Goal: Task Accomplishment & Management: Use online tool/utility

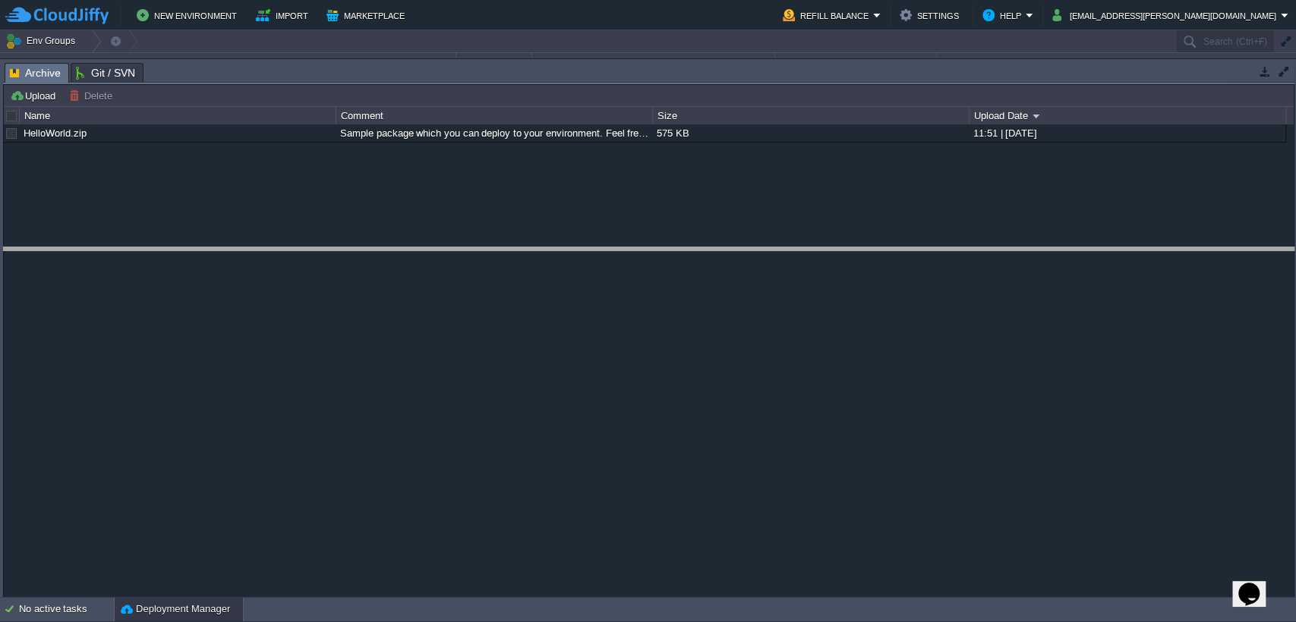
drag, startPoint x: 496, startPoint y: 83, endPoint x: 522, endPoint y: 285, distance: 203.5
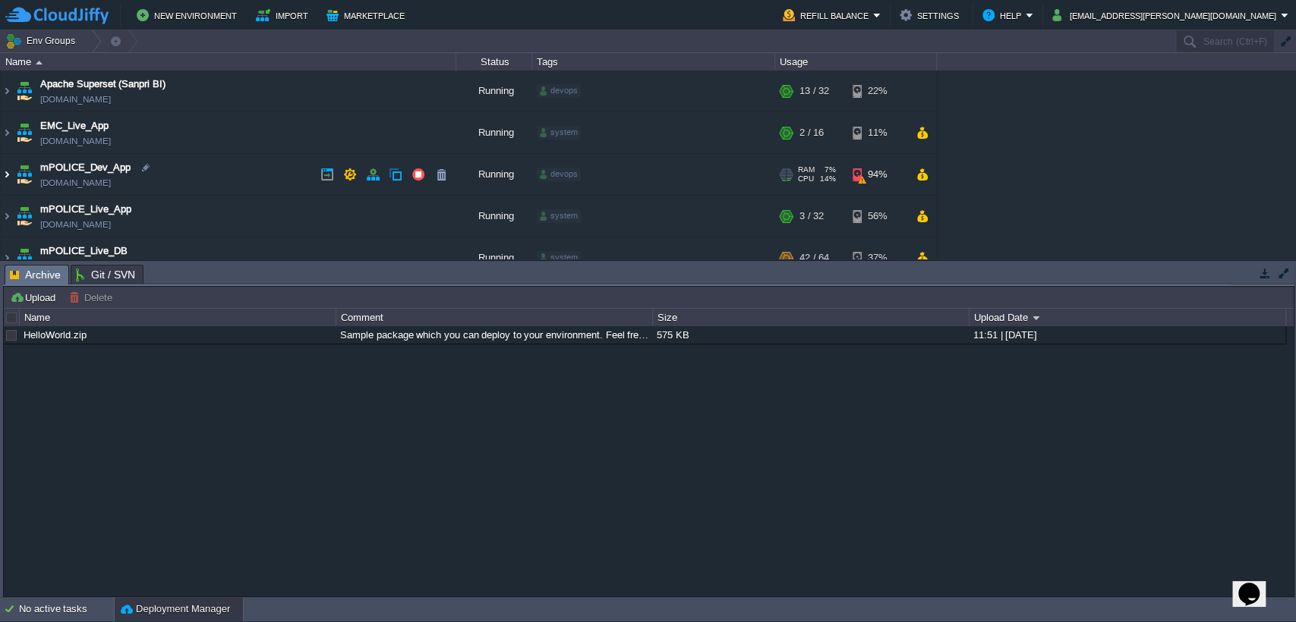
click at [8, 178] on img at bounding box center [7, 174] width 12 height 41
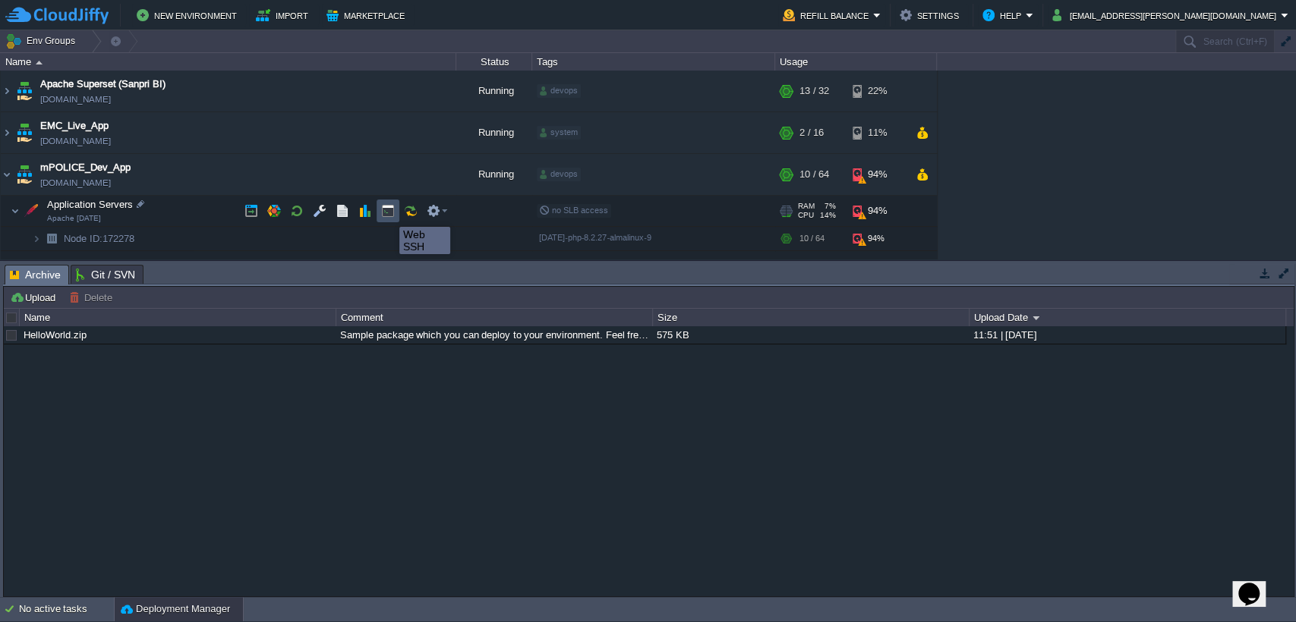
click at [389, 214] on button "button" at bounding box center [388, 211] width 14 height 14
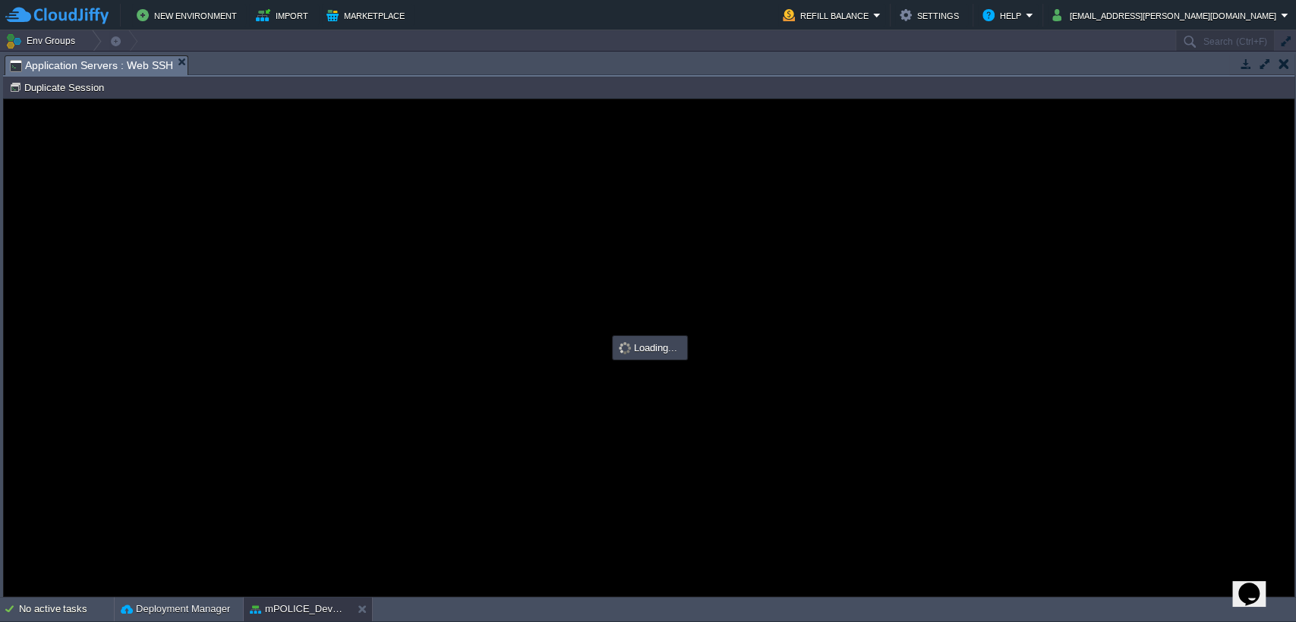
type input "#000000"
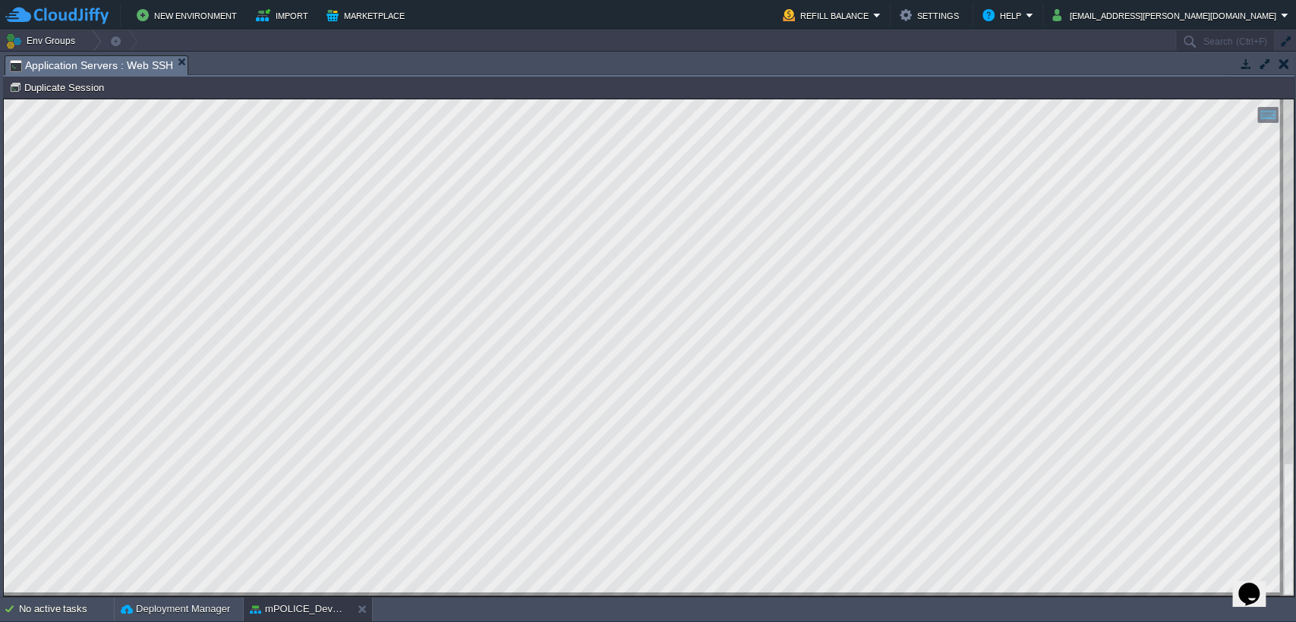
drag, startPoint x: 606, startPoint y: 381, endPoint x: 3, endPoint y: 587, distance: 637.0
click at [4, 99] on html "Copy: Ctrl + Shift + C Paste: Ctrl + V Settings: Ctrl + Shift + Alt 0" at bounding box center [649, 99] width 1290 height 0
click at [1263, 140] on div at bounding box center [649, 347] width 1290 height 496
click at [1285, 140] on div at bounding box center [1288, 347] width 11 height 496
click at [1291, 99] on html "Copy: Ctrl + Shift + C Paste: Ctrl + V Settings: Ctrl + Shift + Alt 0" at bounding box center [649, 99] width 1290 height 0
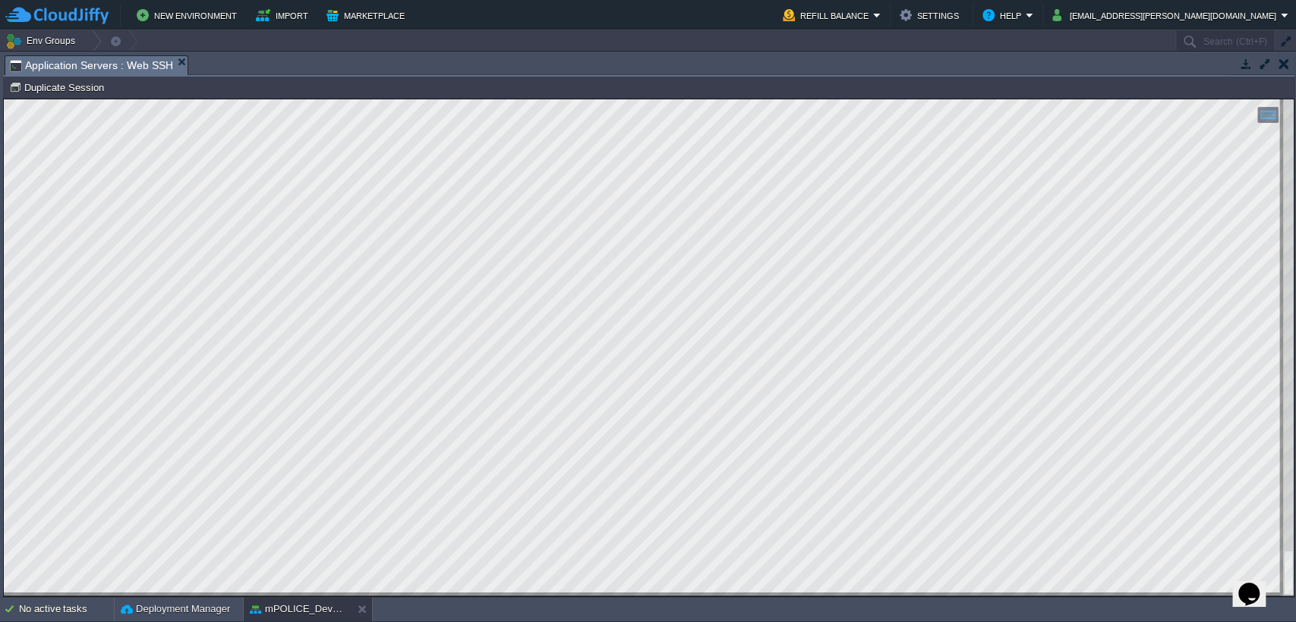
click at [4, 99] on html "Copy: Ctrl + Shift + C Paste: Ctrl + V Settings: Ctrl + Shift + Alt 0" at bounding box center [649, 99] width 1290 height 0
click at [461, 99] on html "Copy: Ctrl + Shift + C Paste: Ctrl + V Settings: Ctrl + Shift + Alt 0" at bounding box center [649, 99] width 1290 height 0
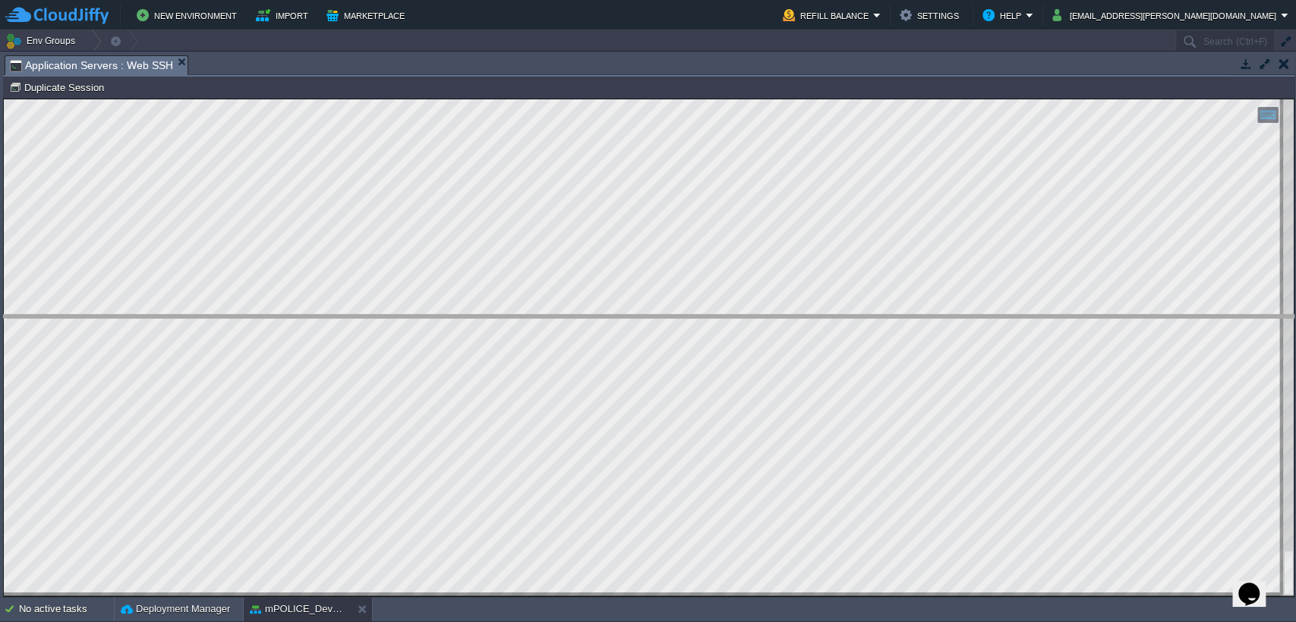
drag, startPoint x: 357, startPoint y: 71, endPoint x: 425, endPoint y: 453, distance: 388.5
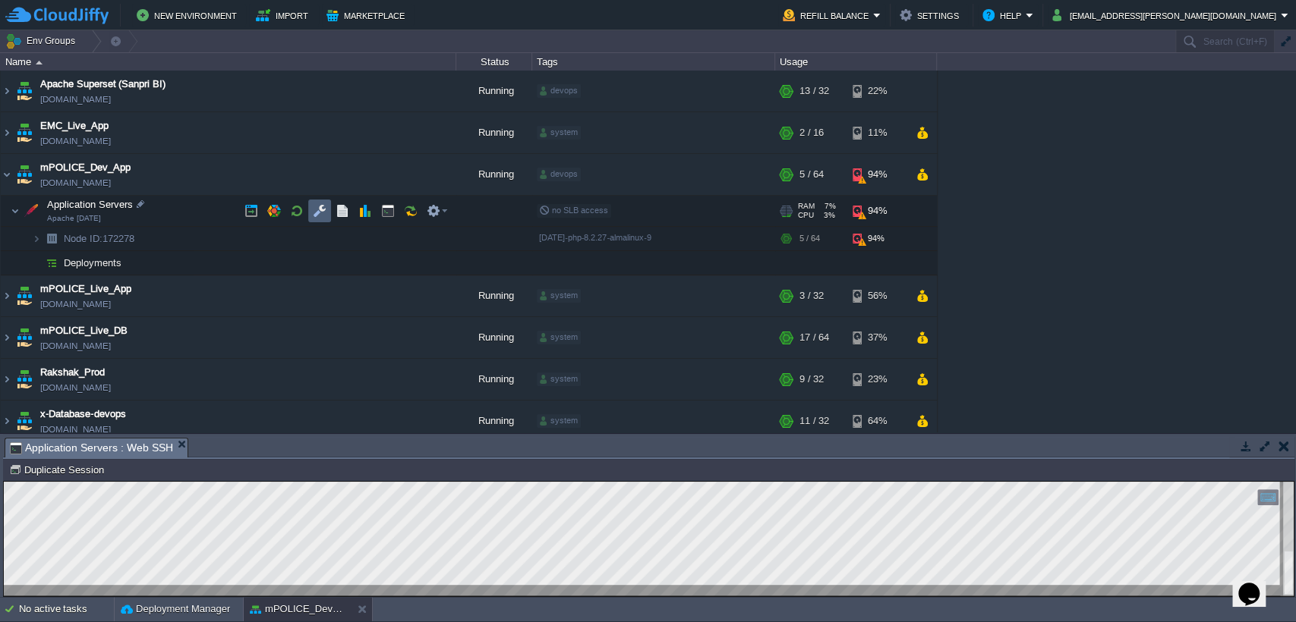
click at [313, 214] on button "button" at bounding box center [320, 211] width 14 height 14
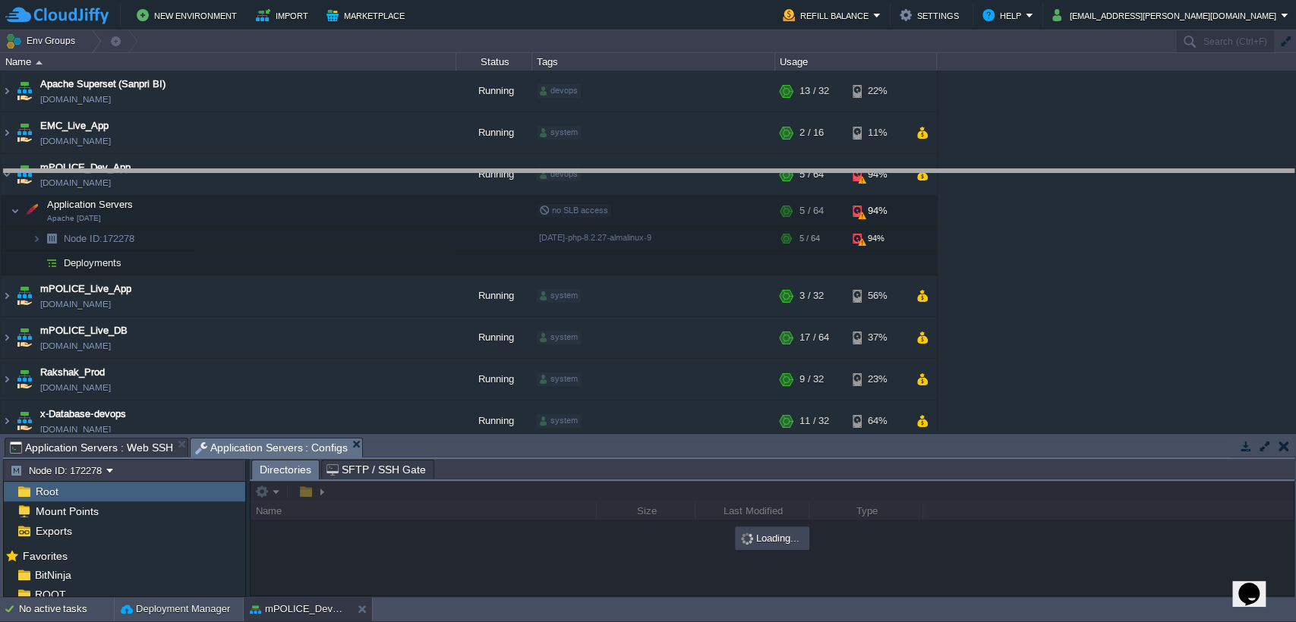
drag, startPoint x: 528, startPoint y: 456, endPoint x: 585, endPoint y: 188, distance: 273.9
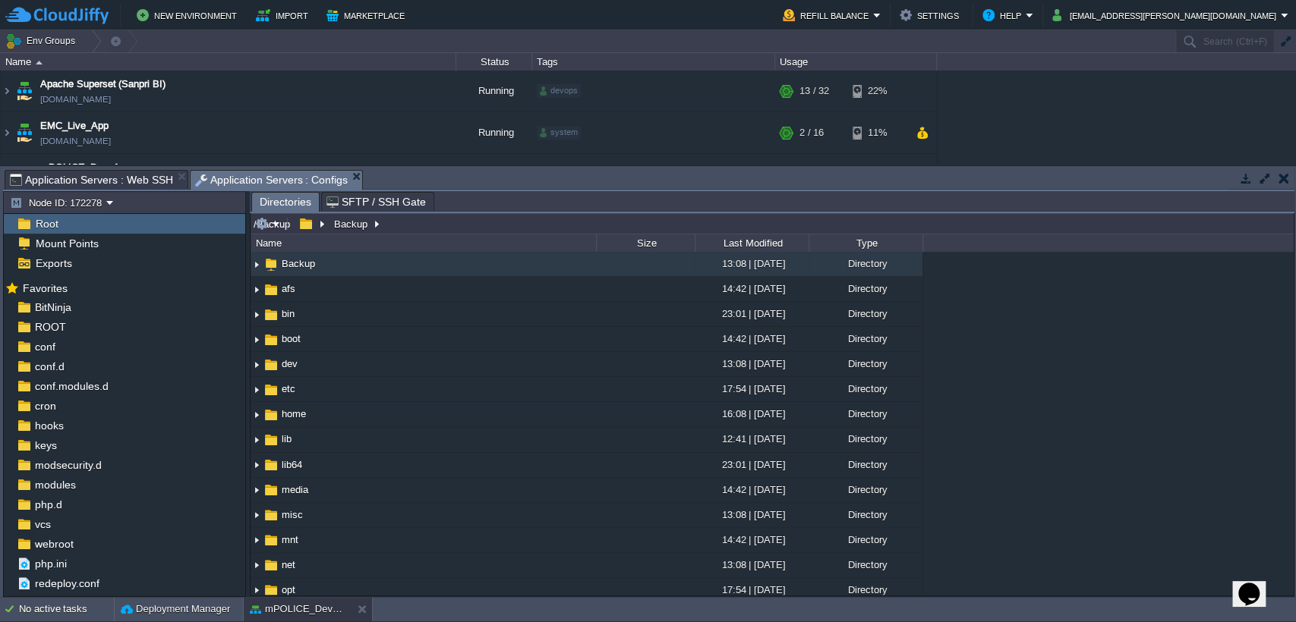
click at [431, 231] on input "/Backup" at bounding box center [771, 223] width 1043 height 21
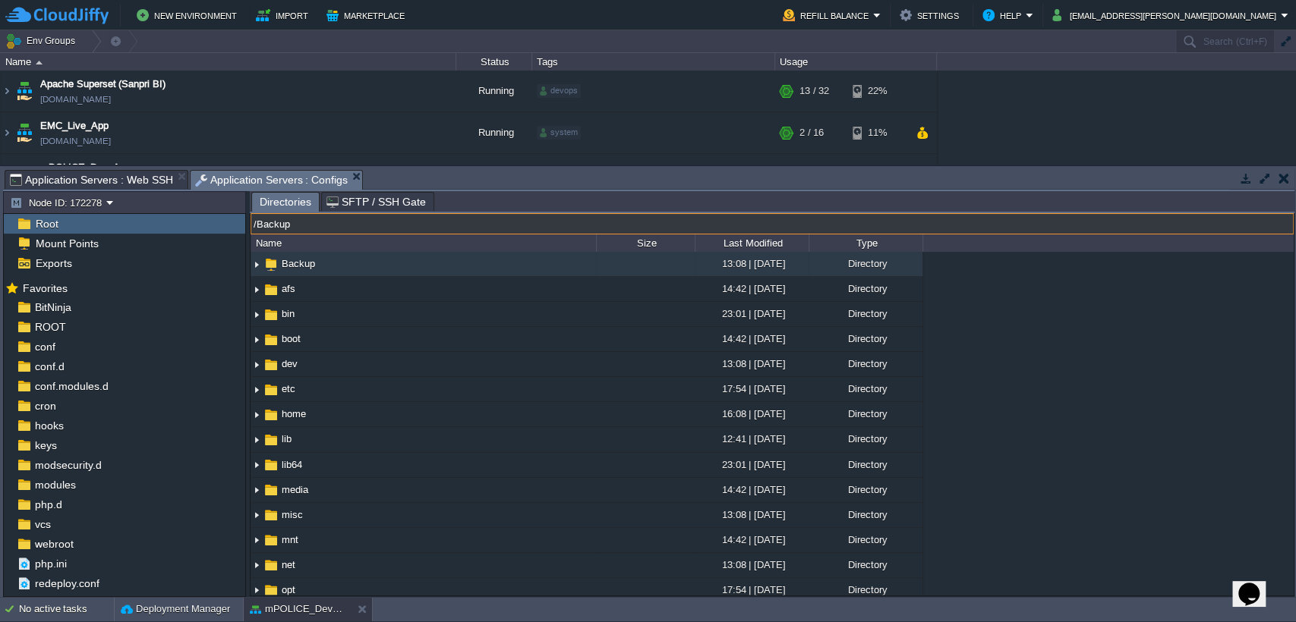
paste input "PGRS/frontend/config/"
click at [431, 231] on input "PGRS/frontend/config/" at bounding box center [771, 223] width 1043 height 21
type input "PGRS/frontend/config/"
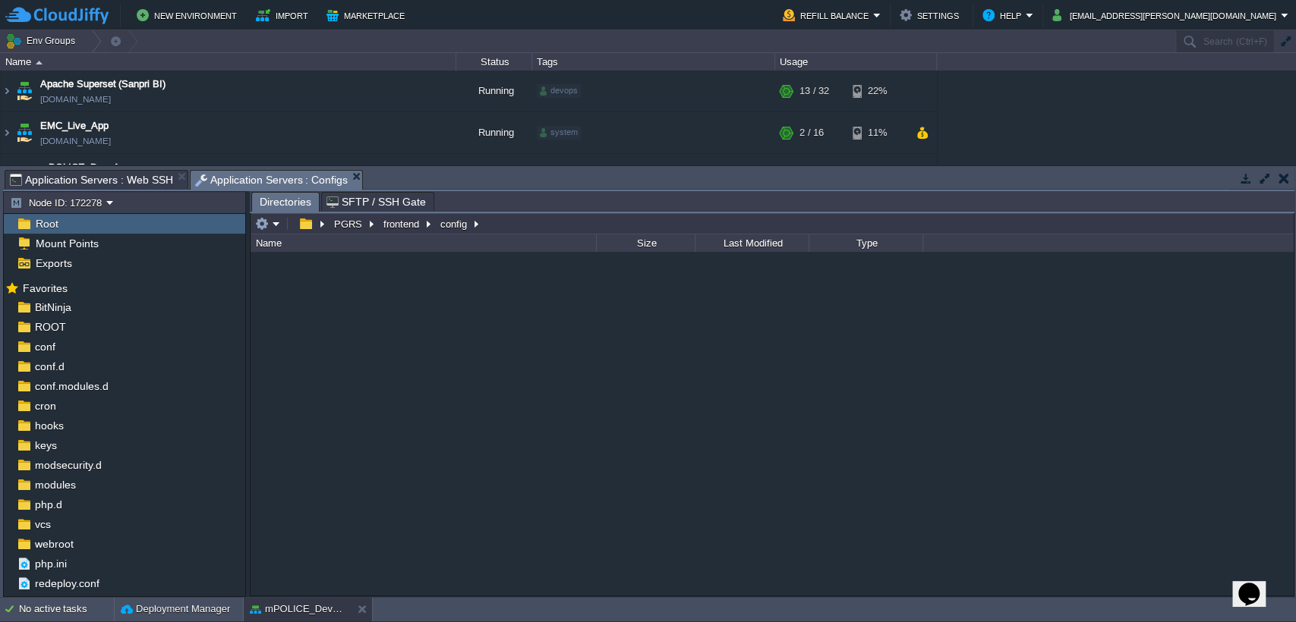
type input "/PGRS/frontend/config"
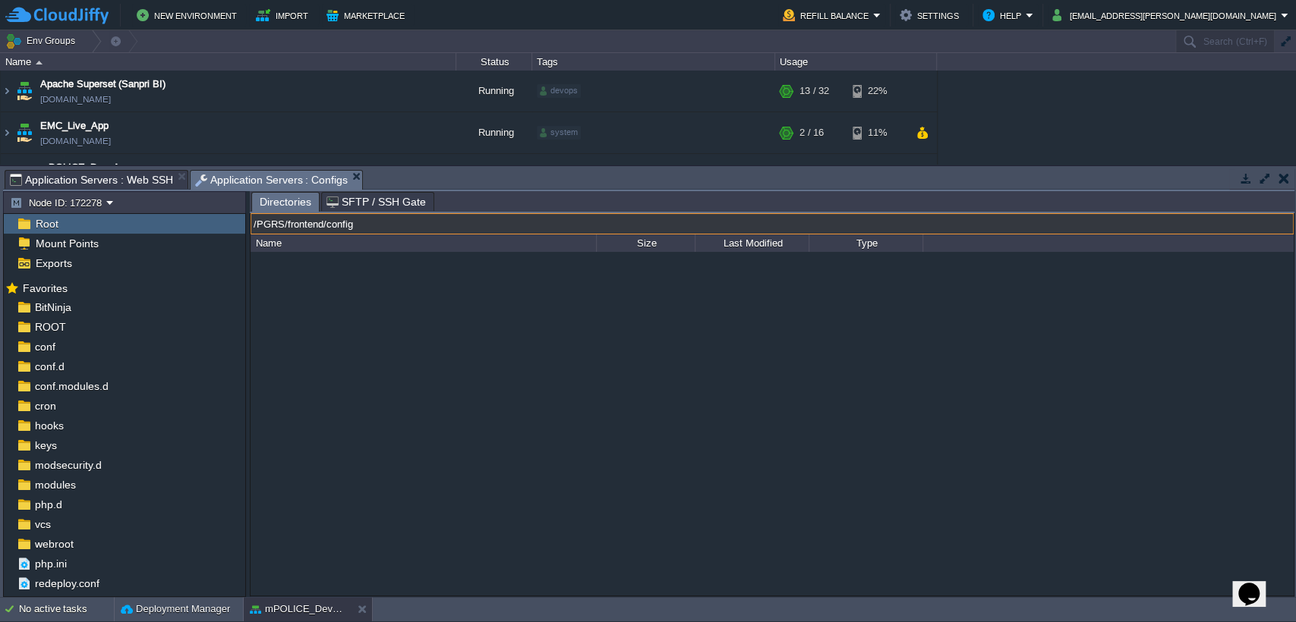
click at [528, 225] on input "/PGRS/frontend/config" at bounding box center [771, 223] width 1043 height 21
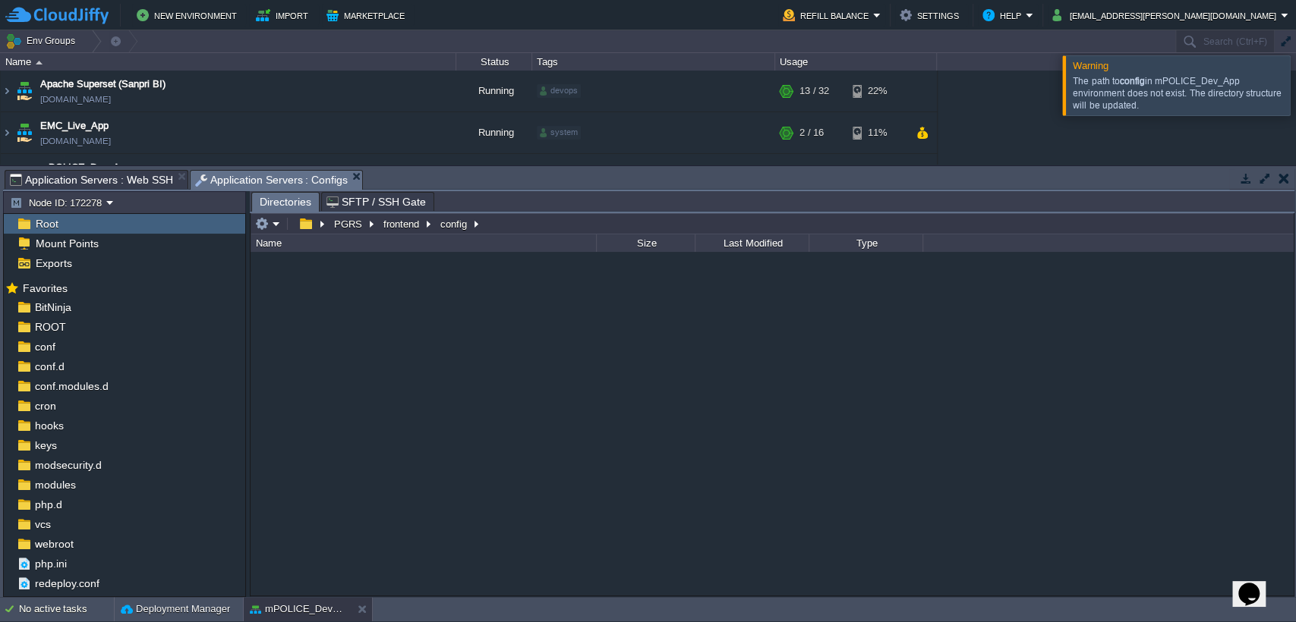
click at [1121, 92] on div "The path to config in mPOLICE_Dev_App environment does not exist. The directory…" at bounding box center [1178, 93] width 213 height 36
copy div "The path to config in mPOLICE_Dev_App environment does not exist. The directory…"
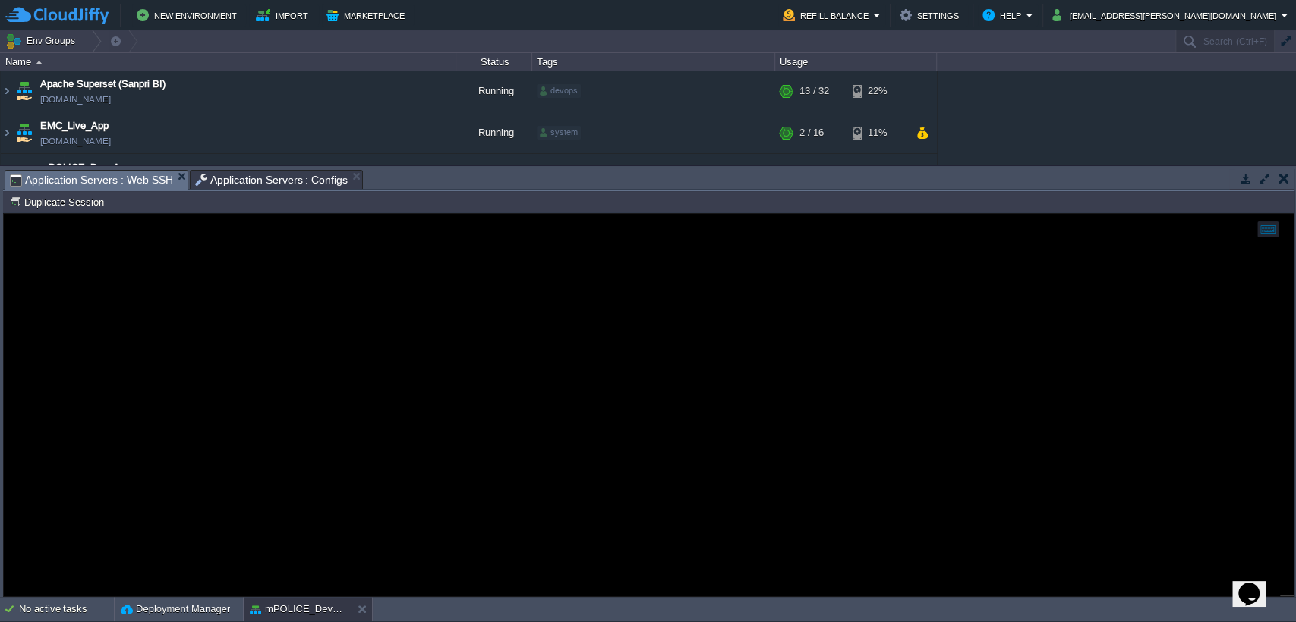
click at [143, 178] on span "Application Servers : Web SSH" at bounding box center [91, 180] width 163 height 19
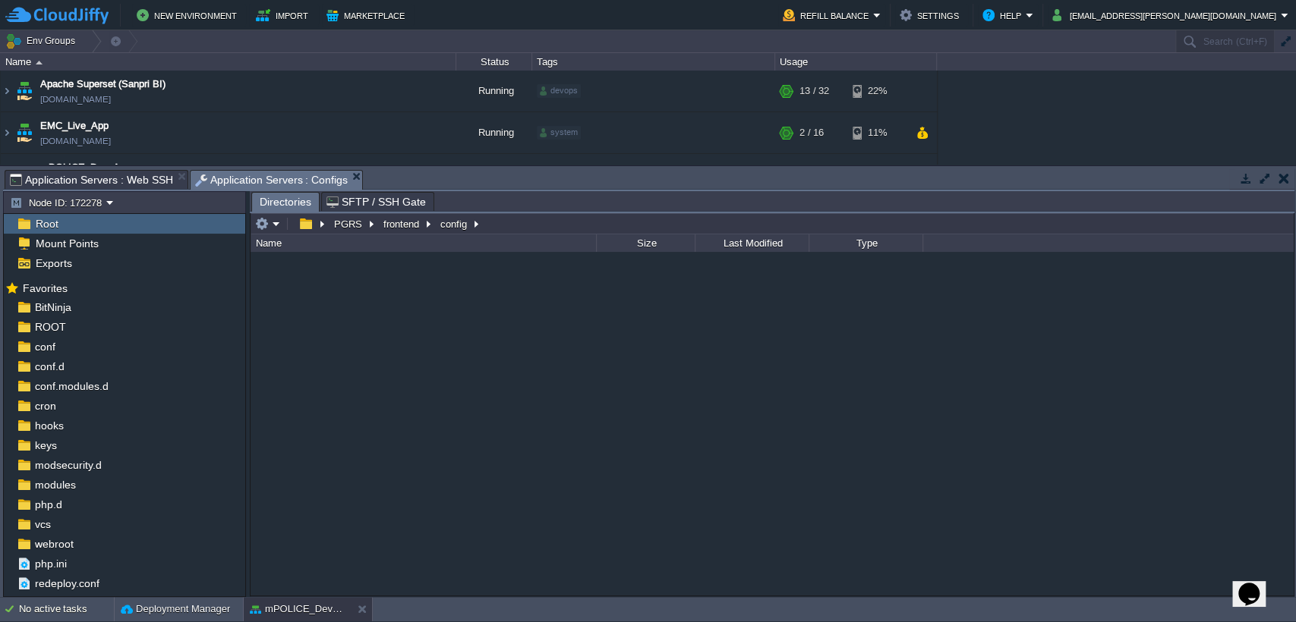
click at [260, 175] on span "Application Servers : Configs" at bounding box center [271, 180] width 153 height 19
click at [351, 223] on button "PGRS" at bounding box center [349, 224] width 34 height 14
drag, startPoint x: 1075, startPoint y: 81, endPoint x: 1151, endPoint y: 101, distance: 78.4
click at [307, 225] on button "button" at bounding box center [305, 224] width 22 height 14
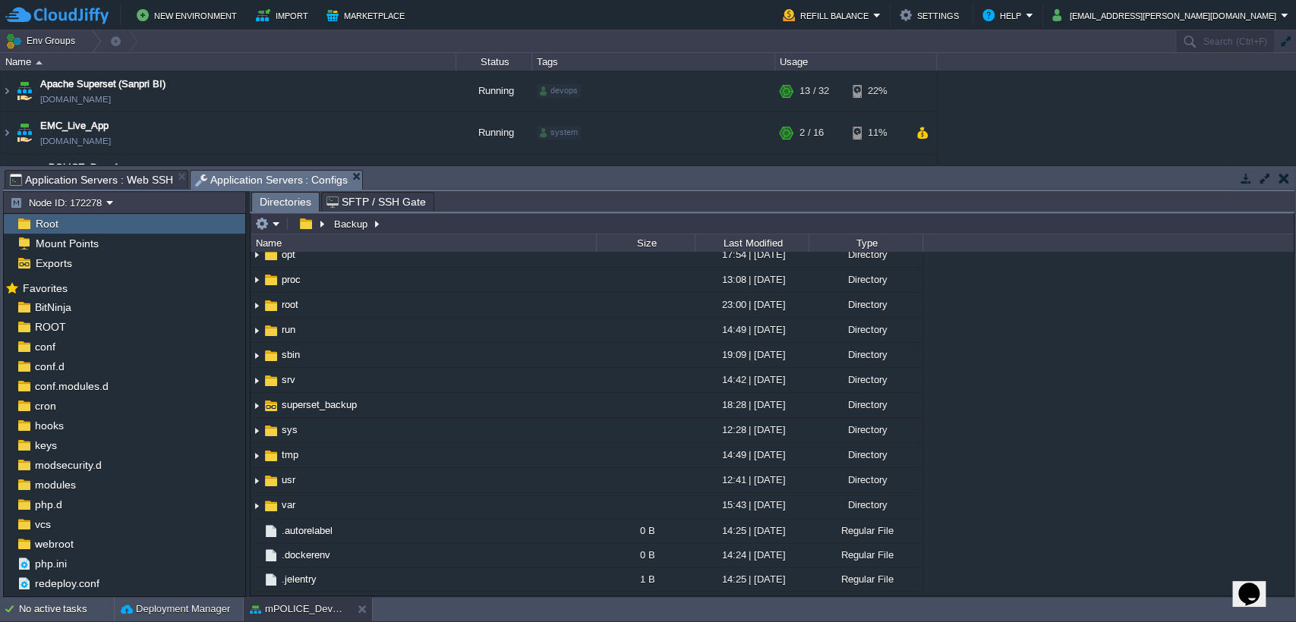
scroll to position [373, 0]
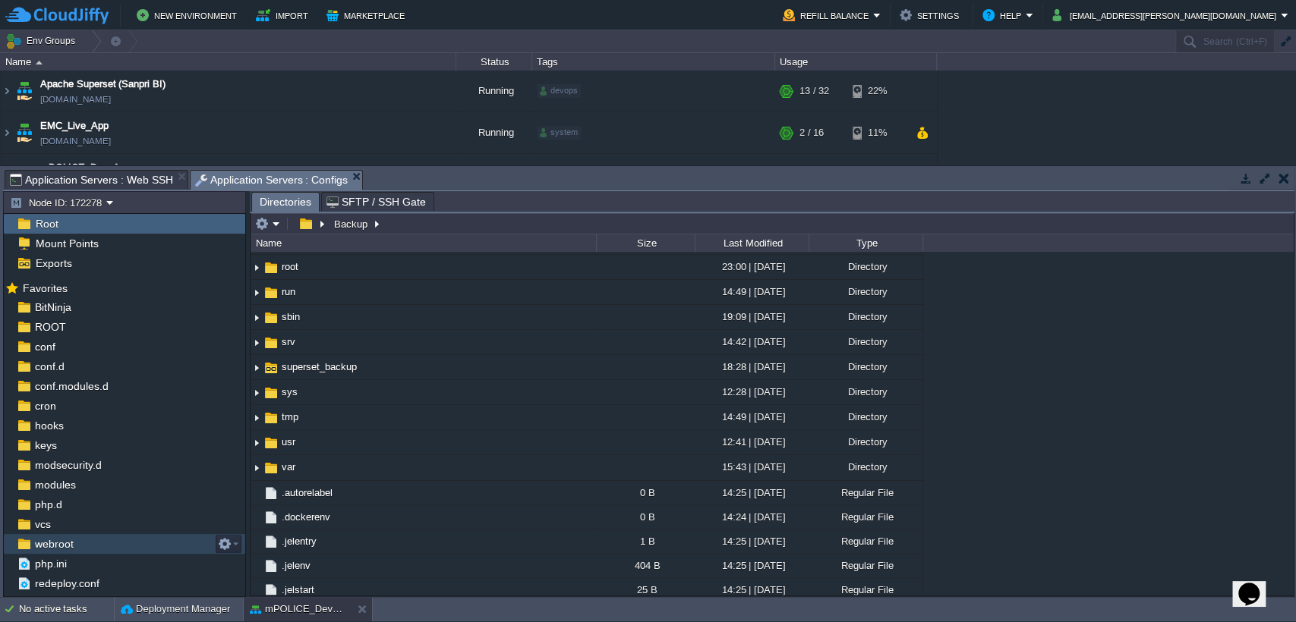
click at [78, 540] on div "webroot" at bounding box center [124, 544] width 241 height 20
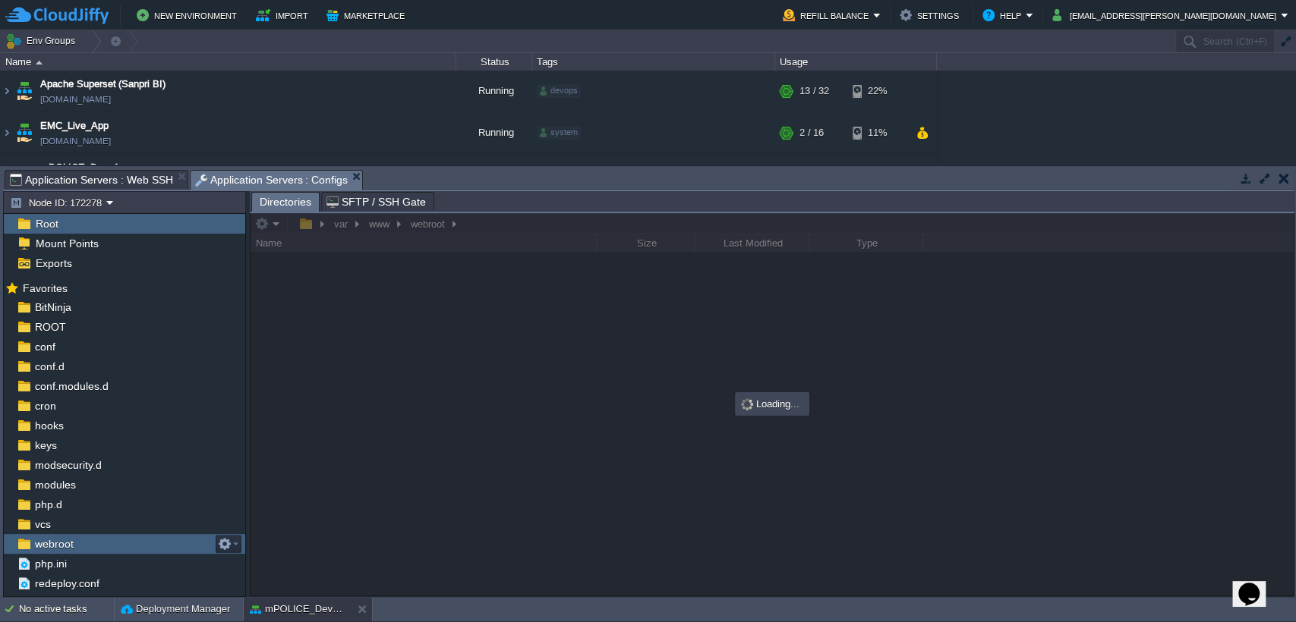
scroll to position [0, 0]
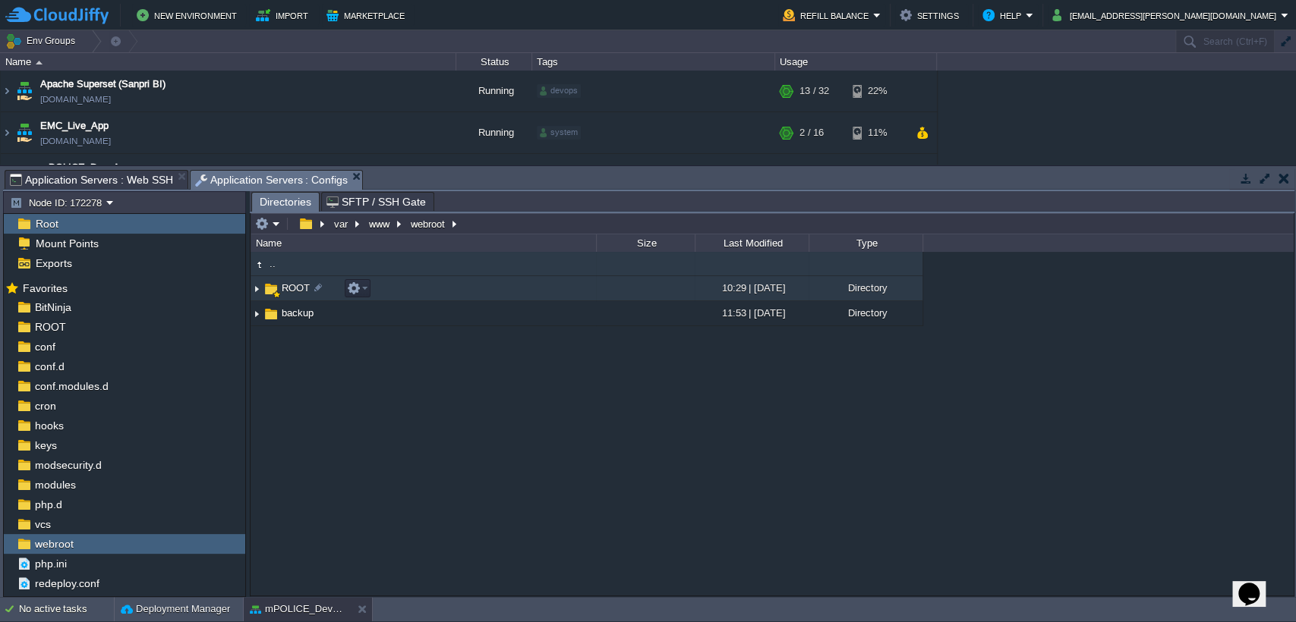
click at [300, 287] on span "ROOT" at bounding box center [295, 288] width 33 height 13
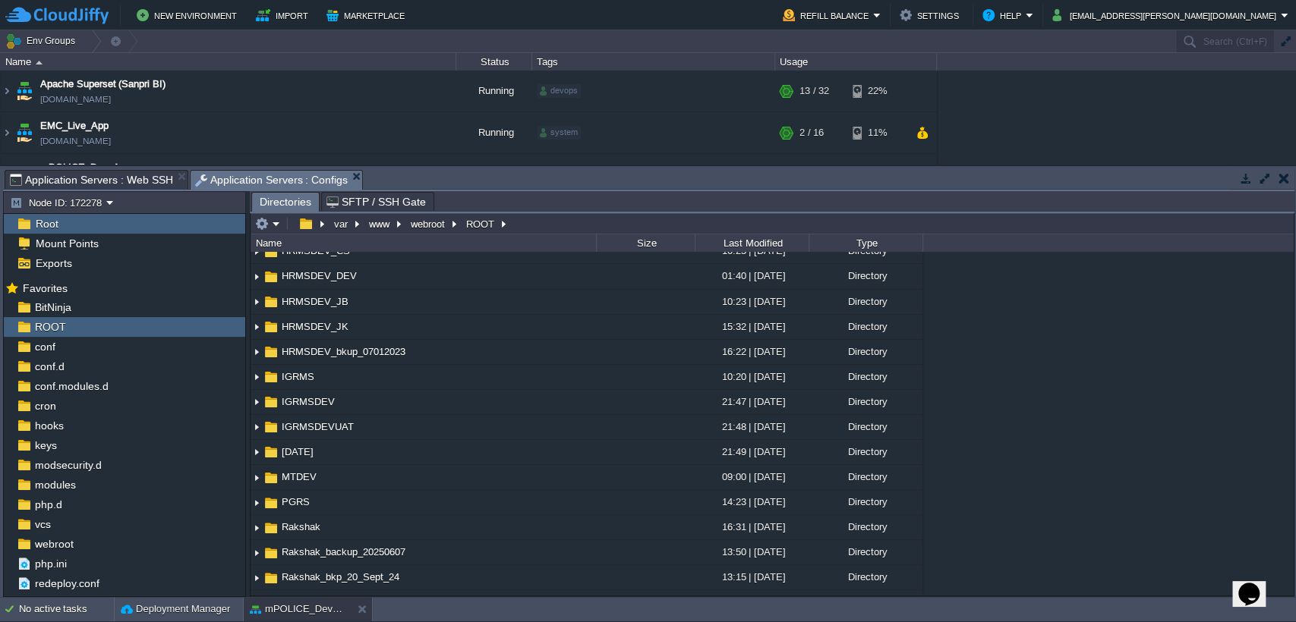
scroll to position [197, 0]
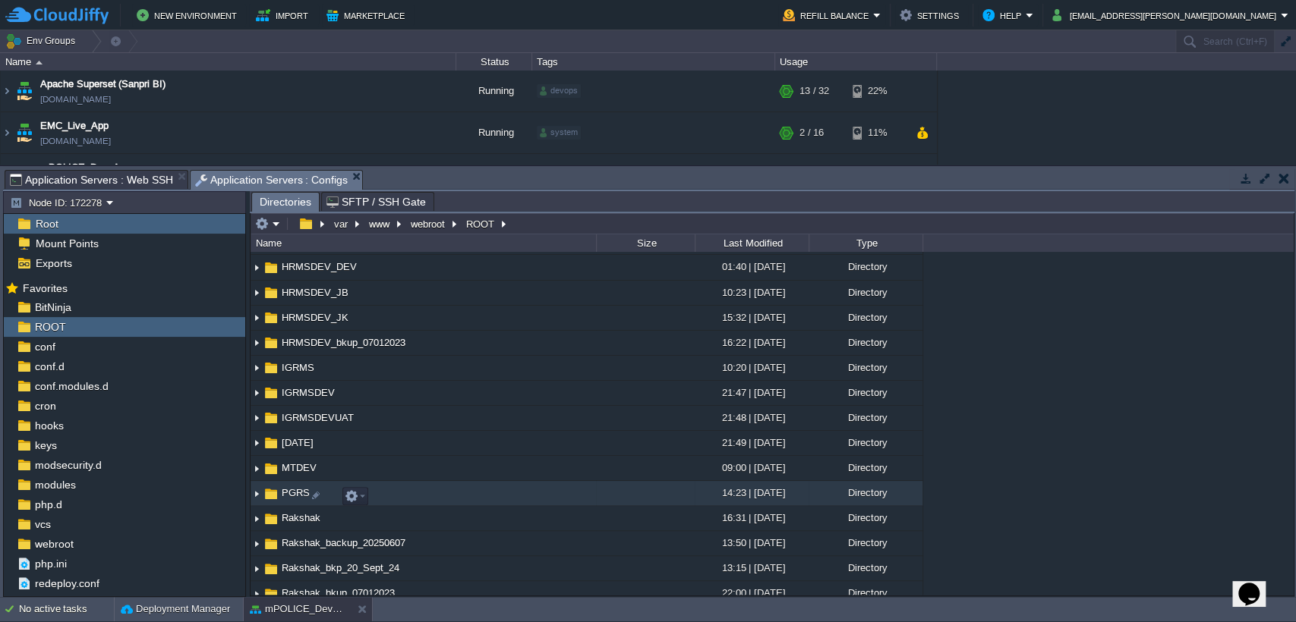
click at [290, 494] on span "PGRS" at bounding box center [295, 493] width 33 height 13
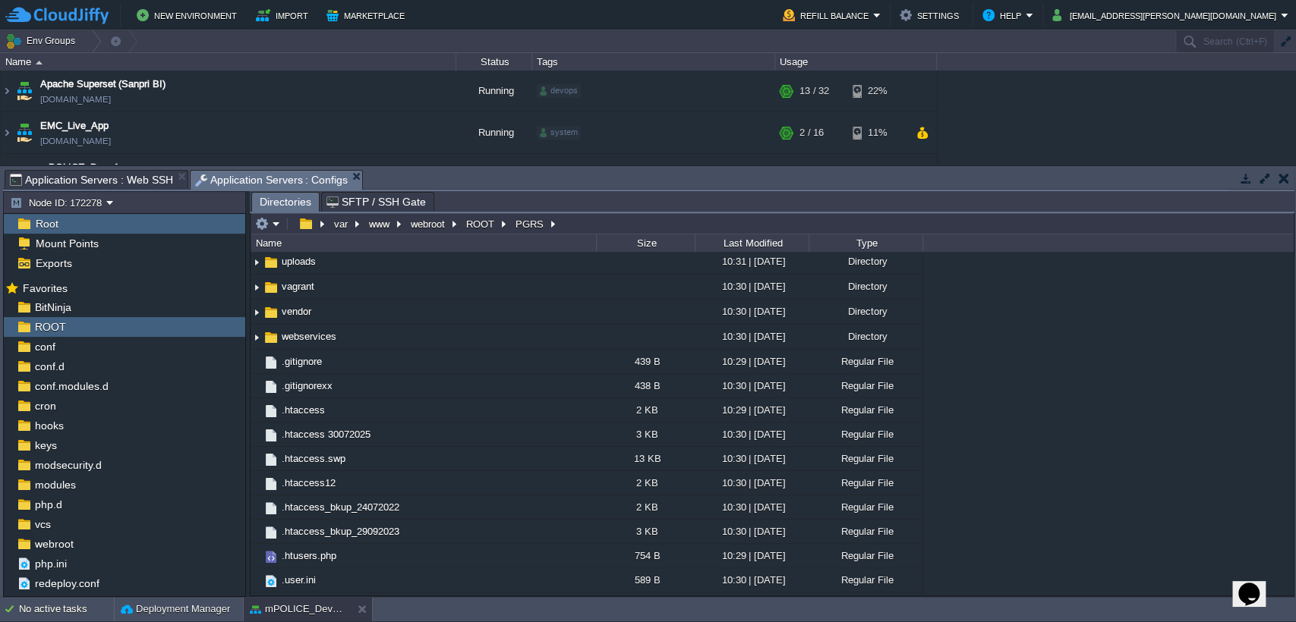
scroll to position [463, 0]
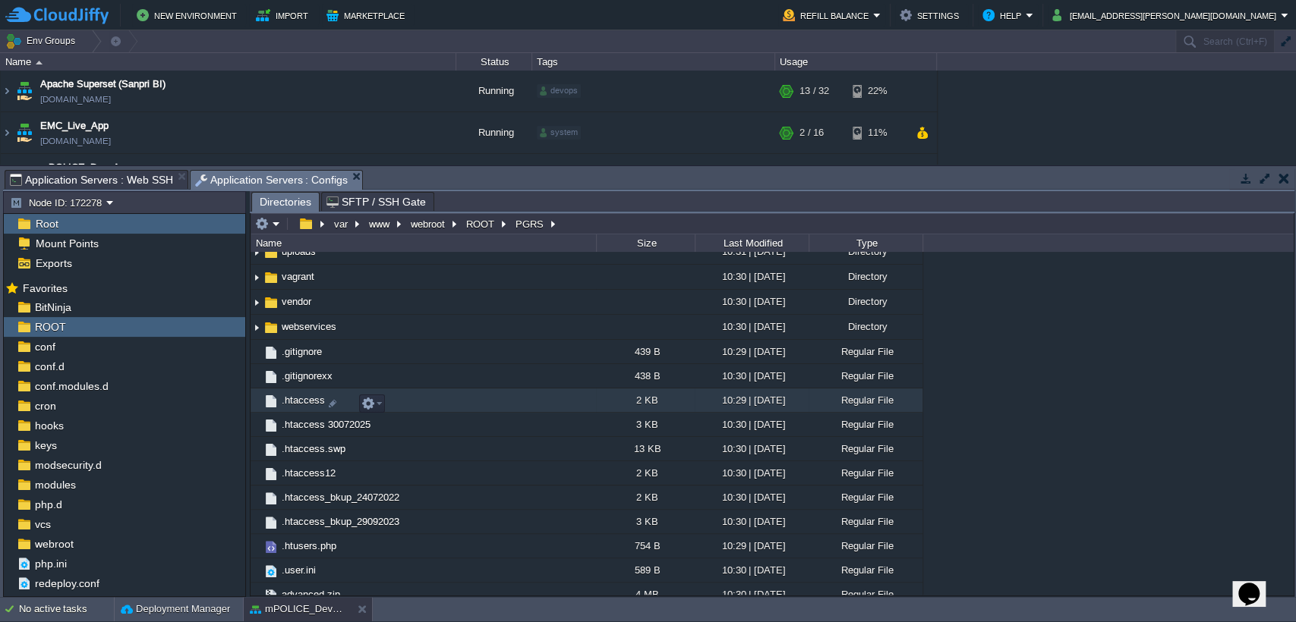
click at [310, 407] on span ".htaccess" at bounding box center [303, 400] width 48 height 13
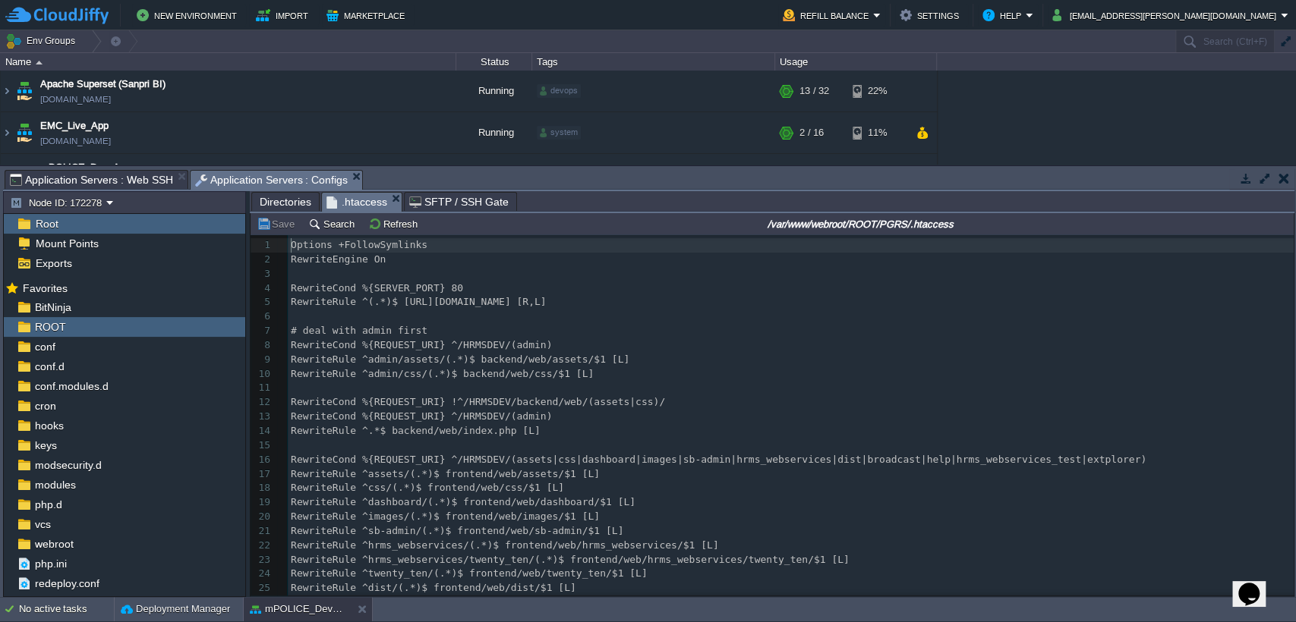
scroll to position [5, 0]
click at [561, 317] on pre "​" at bounding box center [791, 317] width 1006 height 14
click at [520, 302] on div "50 1 Options +FollowSymlinks 2 RewriteEngine On 3 ​ 4 RewriteCond %{SERVER_PORT…" at bounding box center [791, 481] width 1006 height 487
type textarea "HRMSDEV"
click at [487, 274] on pre "​" at bounding box center [791, 274] width 1006 height 14
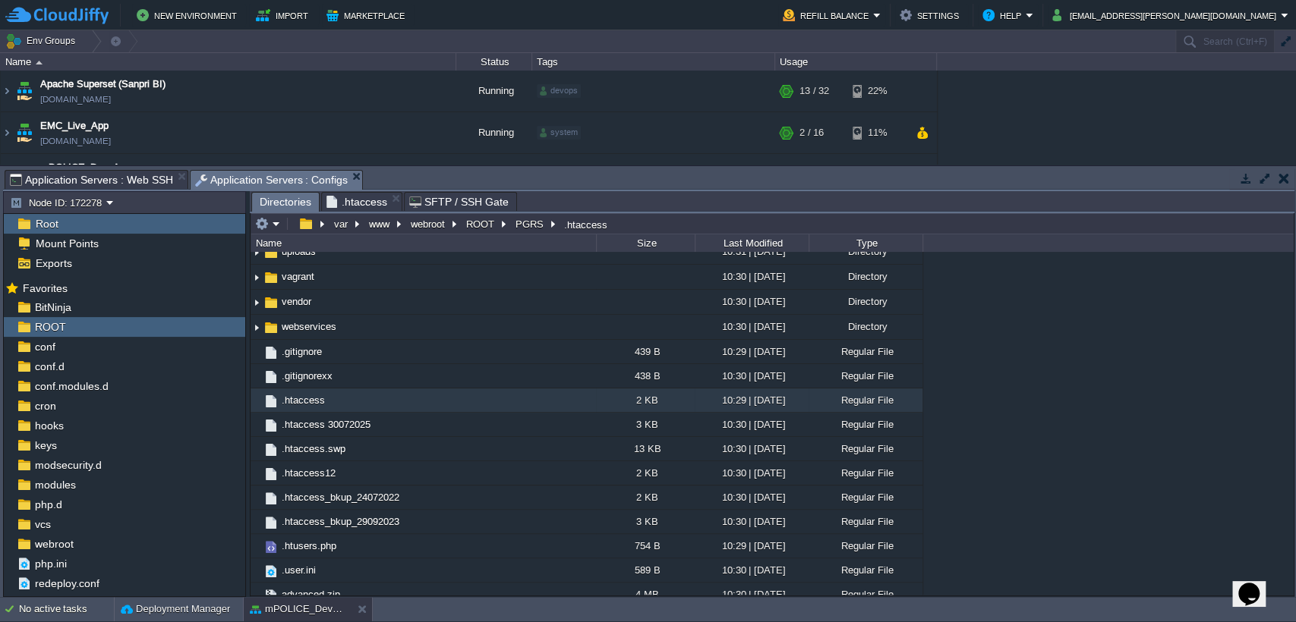
click at [291, 206] on span "Directories" at bounding box center [286, 202] width 52 height 19
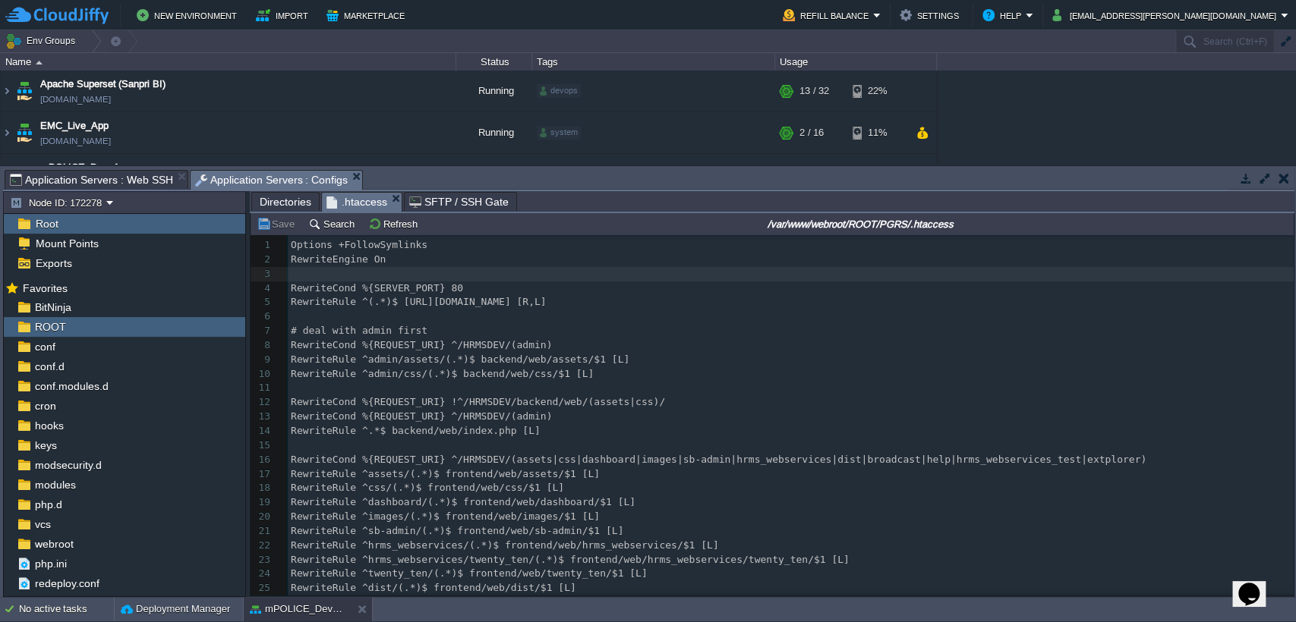
click at [357, 208] on span ".htaccess" at bounding box center [356, 202] width 61 height 19
click at [533, 303] on span "RewriteRule ^(.*)$ [URL][DOMAIN_NAME] [R,L]" at bounding box center [419, 301] width 256 height 11
type textarea "HRMSDEV"
click at [474, 291] on pre "RewriteCond %{SERVER_PORT} 80" at bounding box center [791, 289] width 1006 height 14
click at [537, 299] on div "x 1 Options +FollowSymlinks 2 RewriteEngine On 3 ​ 4 RewriteCond %{SERVER_PORT}…" at bounding box center [791, 481] width 1006 height 487
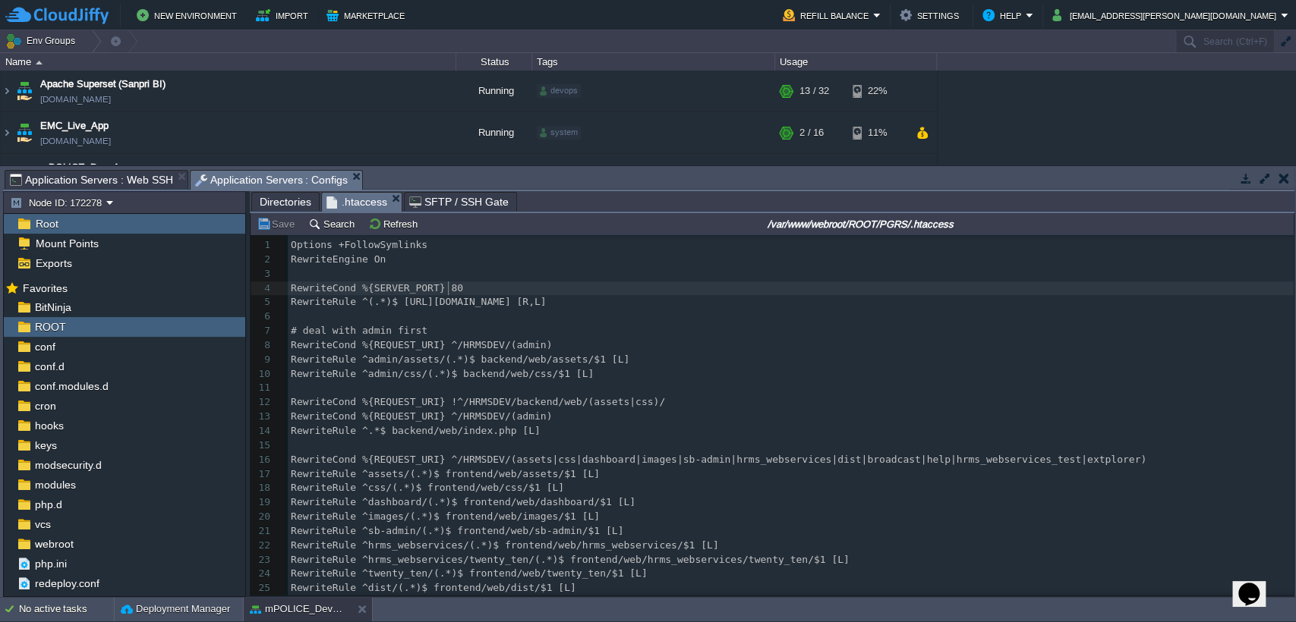
type textarea "HRMSDEV"
type textarea "PGRS"
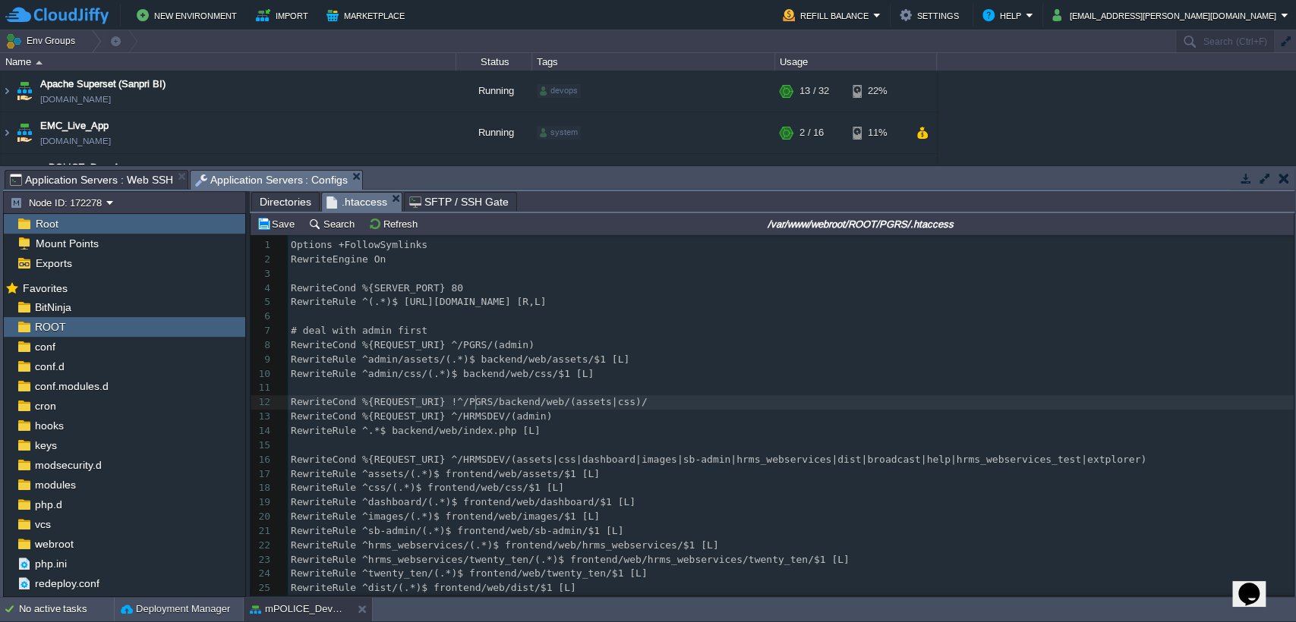
type textarea "/backend/web/(assets|css)/ RewriteCond %{REQUEST_URI} ^/HRMSD"
type textarea "PGRS"
click at [618, 465] on div "xxxxxxxxxx 1 Options +FollowSymlinks 2 RewriteEngine On 3 ​ 4 RewriteCond %{SER…" at bounding box center [791, 481] width 1006 height 487
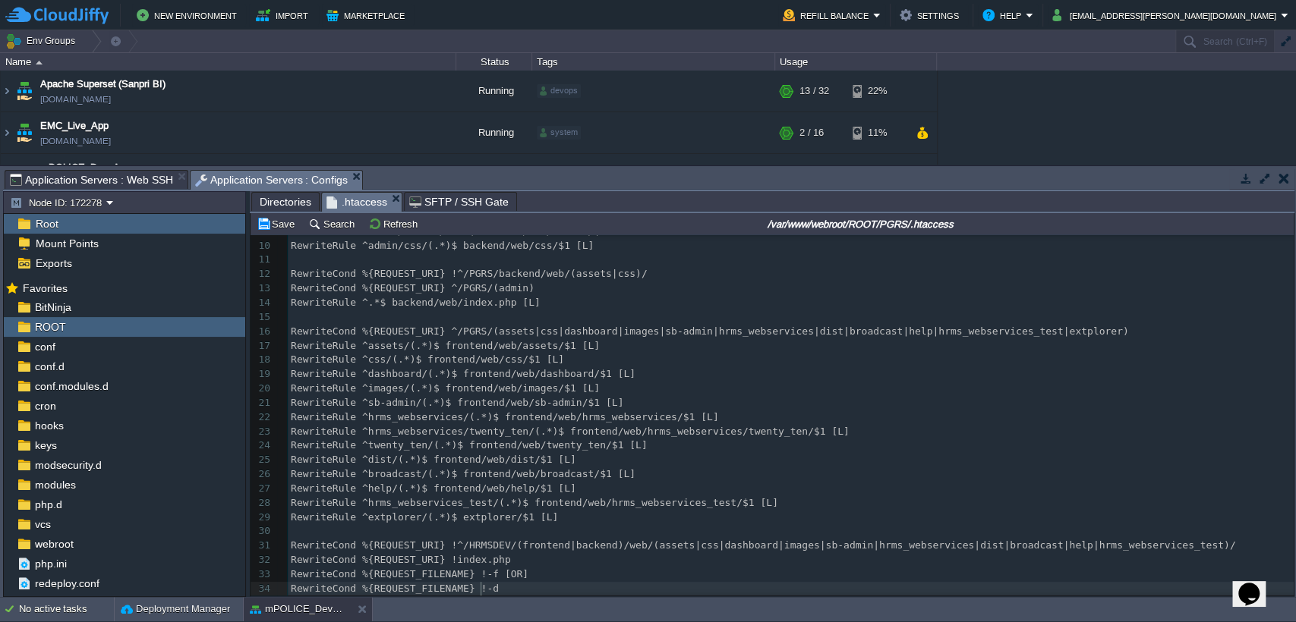
scroll to position [128, 0]
click at [474, 550] on div "xxxxxxxxxx 1 Options +FollowSymlinks 2 RewriteEngine On 3 ​ 4 RewriteCond %{SER…" at bounding box center [791, 417] width 1006 height 615
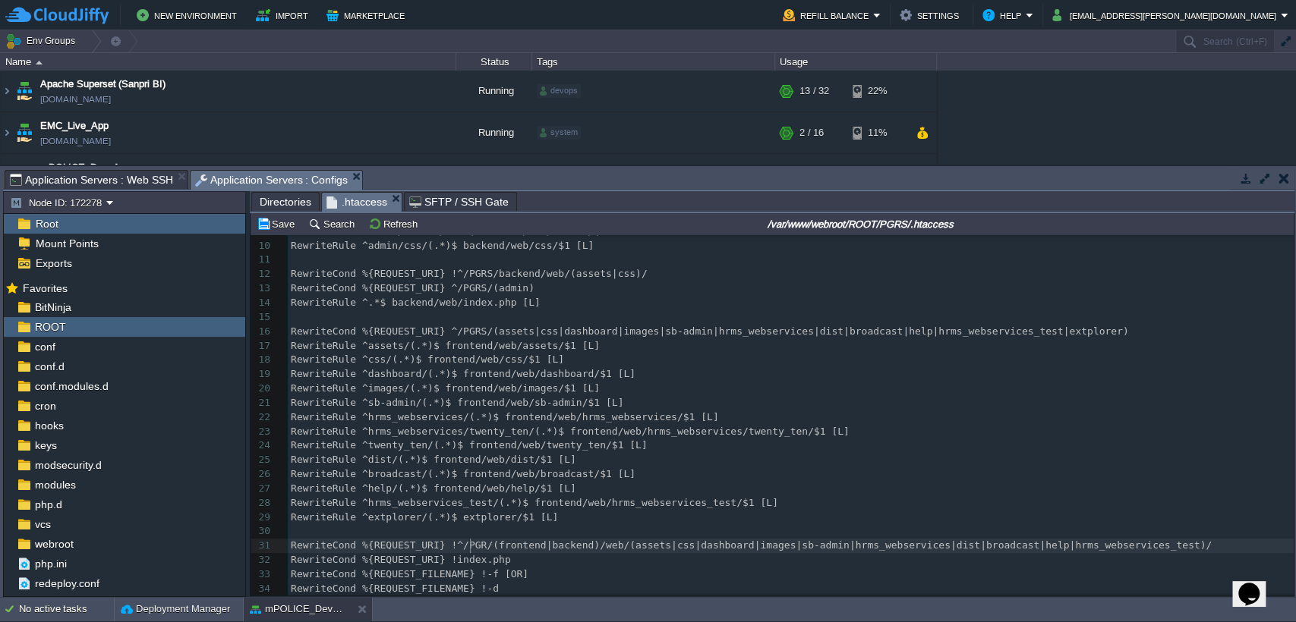
scroll to position [5, 20]
type textarea "PGRS"
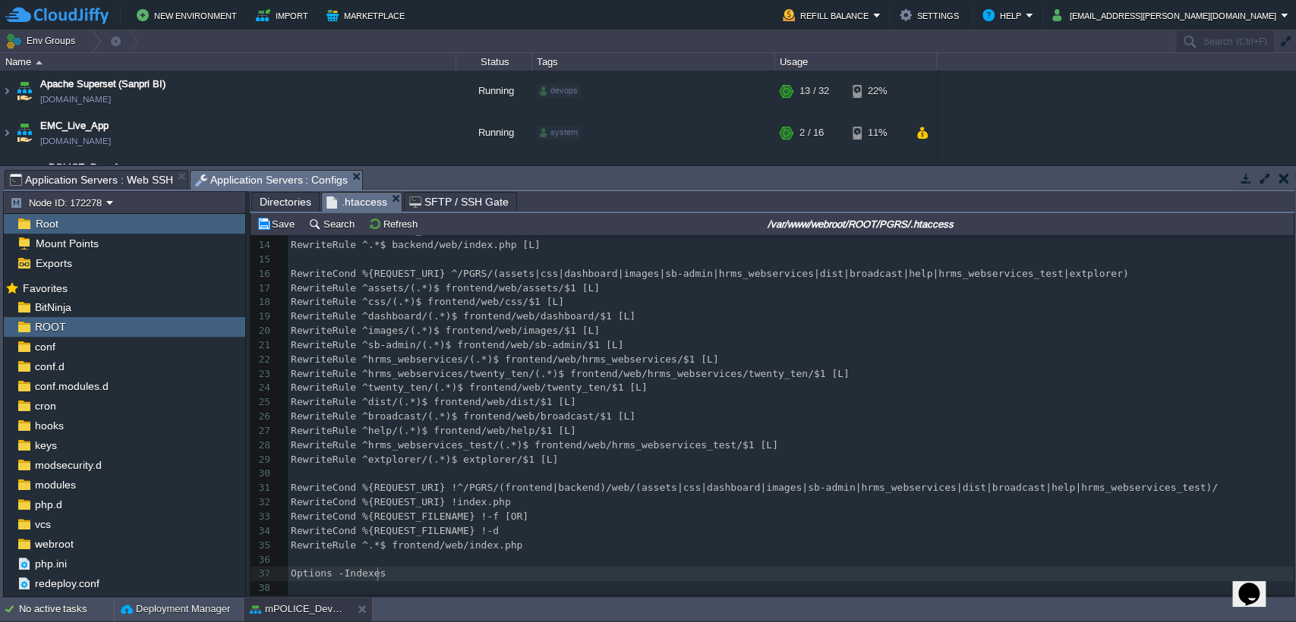
scroll to position [186, 0]
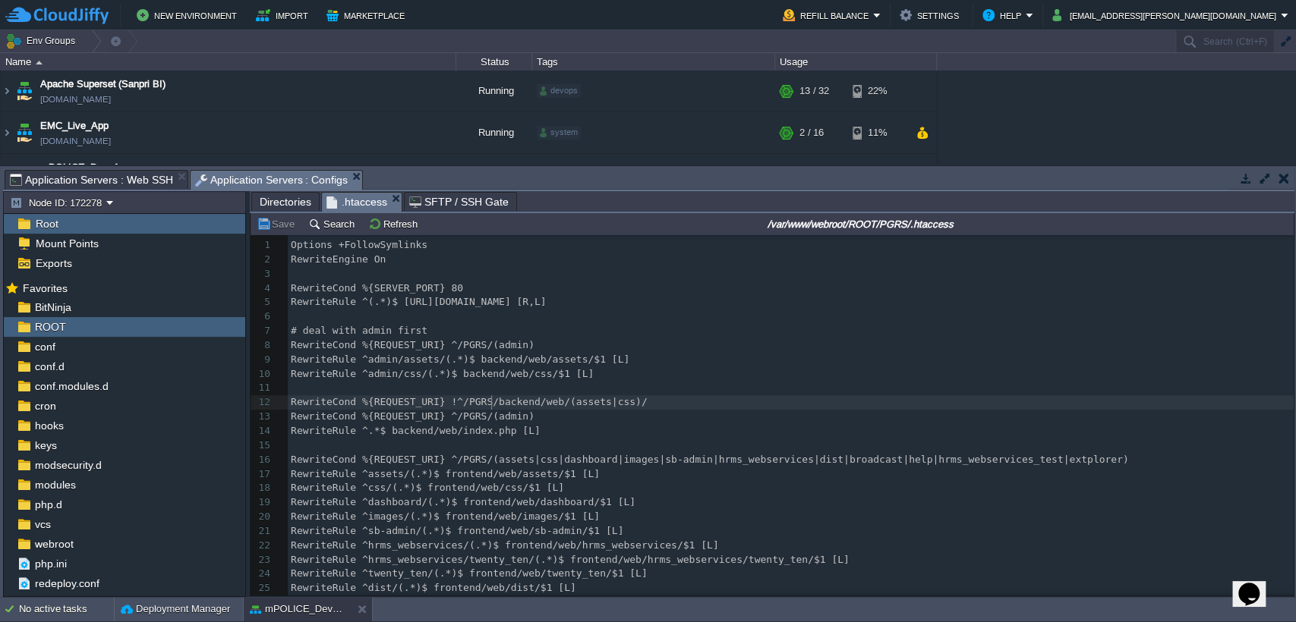
click at [490, 402] on span "RewriteCond %{REQUEST_URI} !^/PGRS/backend/web/(assets|css)/" at bounding box center [469, 401] width 357 height 11
